Goal: Task Accomplishment & Management: Complete application form

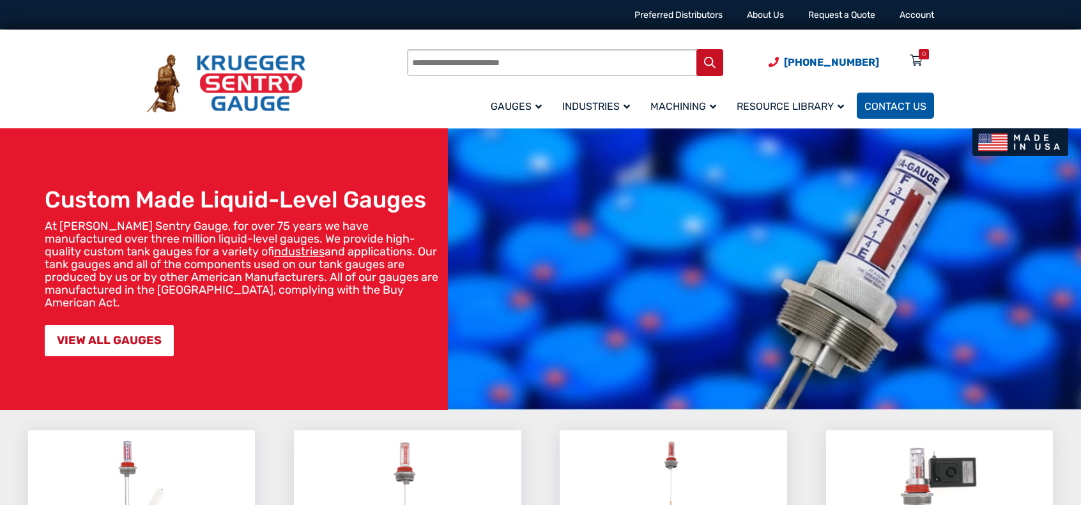
click at [874, 99] on link "Contact Us" at bounding box center [895, 106] width 77 height 26
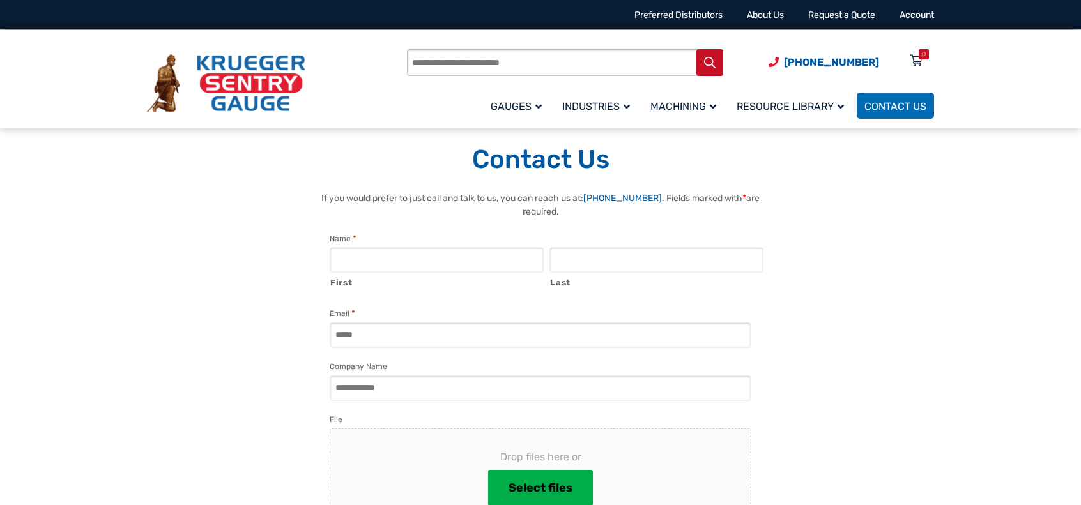
click at [427, 257] on input "First" at bounding box center [437, 260] width 214 height 26
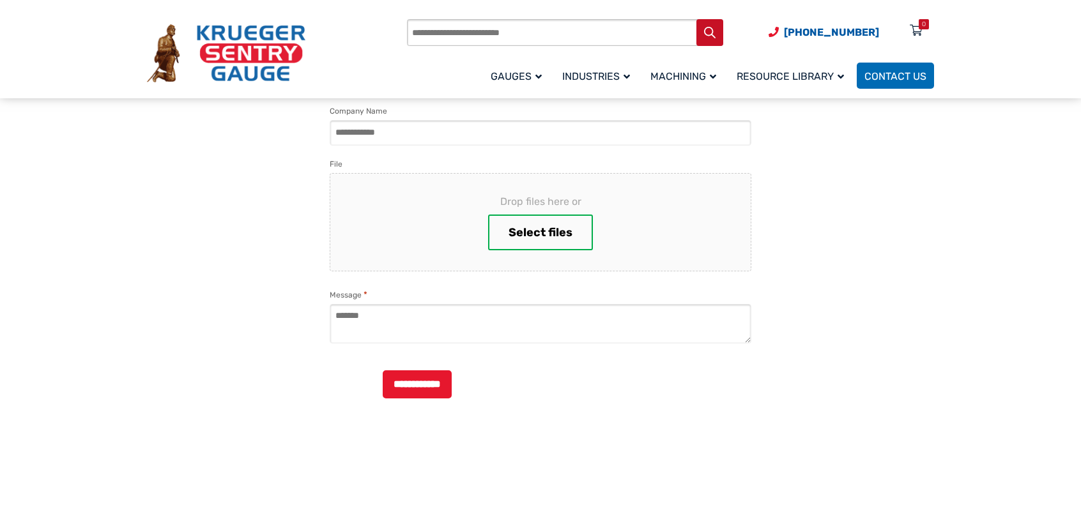
scroll to position [254, 0]
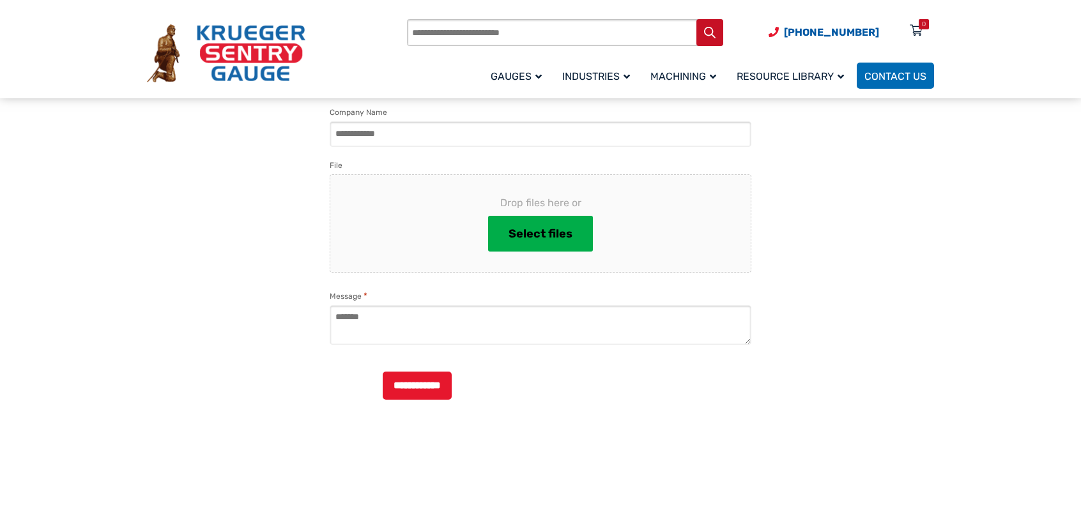
type input "*"
click at [383, 324] on textarea "Message *" at bounding box center [541, 325] width 422 height 40
type textarea "*"
type textarea "**********"
